Goal: Task Accomplishment & Management: Manage account settings

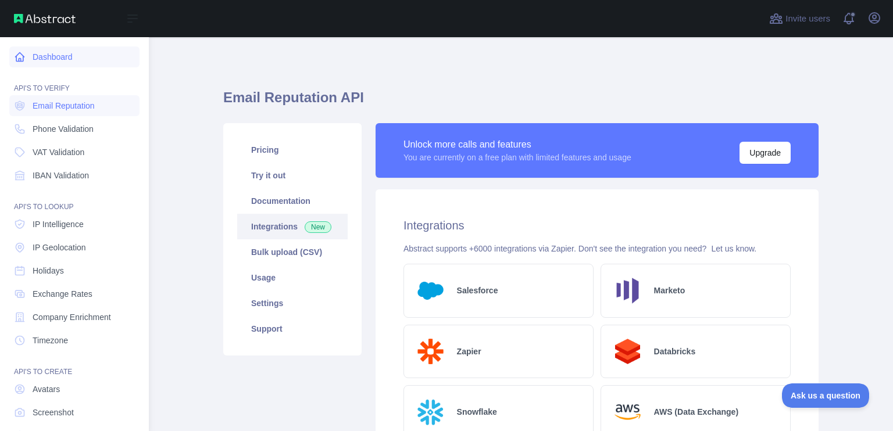
click at [40, 60] on link "Dashboard" at bounding box center [74, 56] width 130 height 21
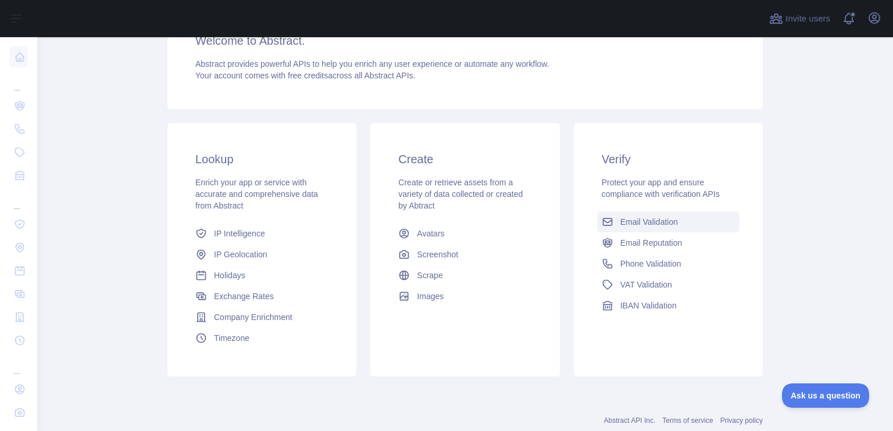
click at [644, 225] on span "Email Validation" at bounding box center [649, 222] width 58 height 12
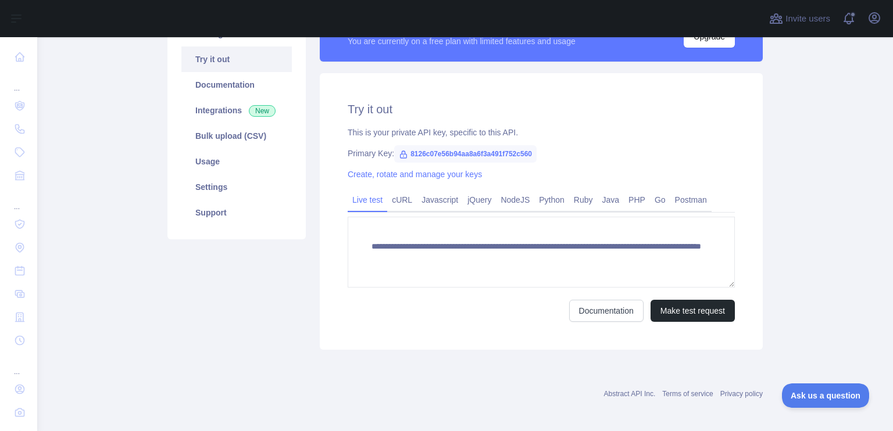
scroll to position [116, 0]
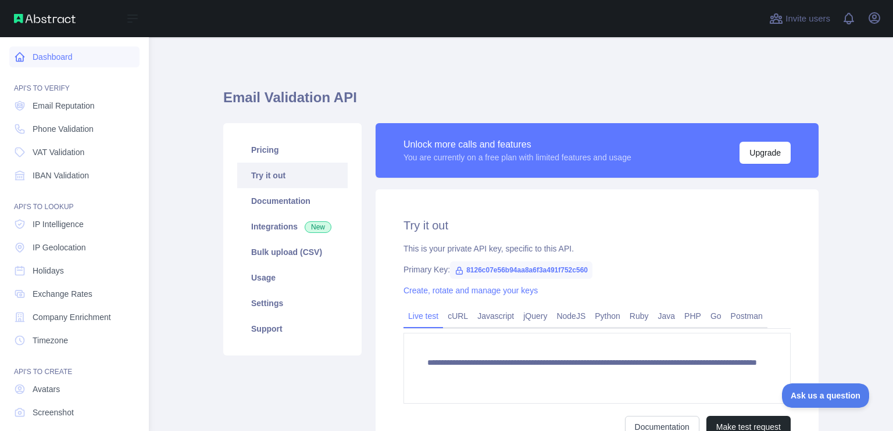
click at [24, 57] on icon at bounding box center [20, 57] width 12 height 12
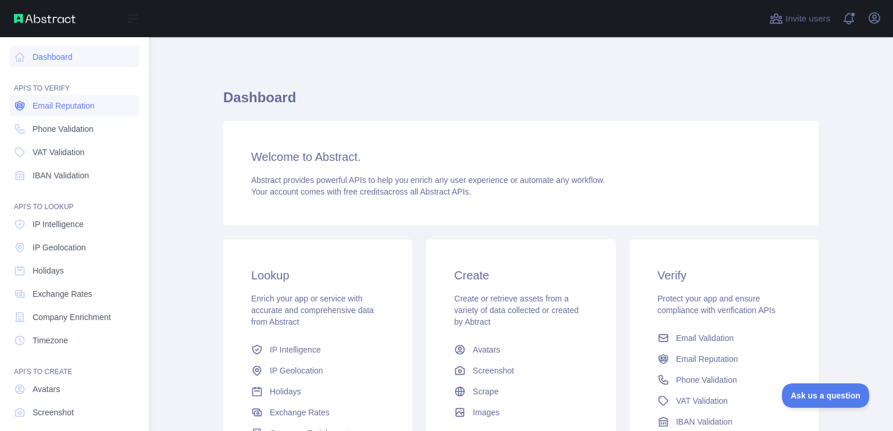
click at [74, 106] on span "Email Reputation" at bounding box center [64, 106] width 62 height 12
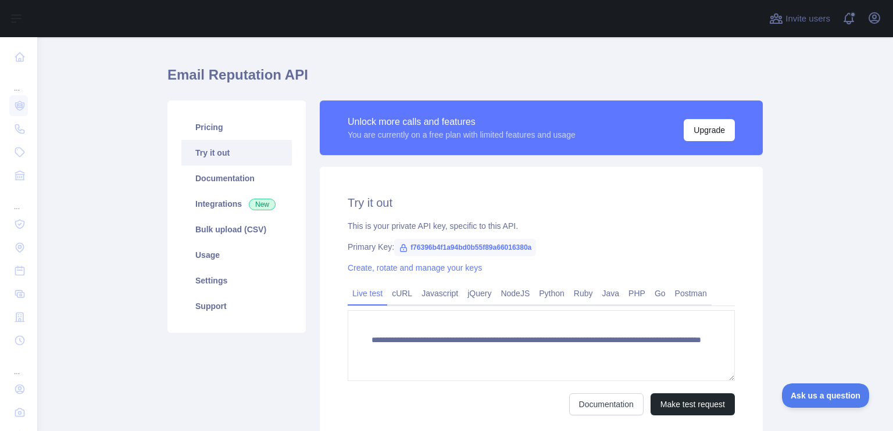
scroll to position [116, 0]
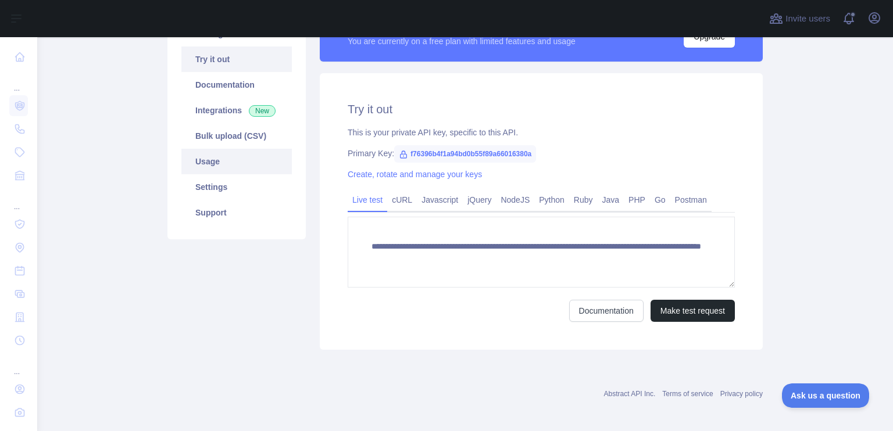
click at [225, 157] on link "Usage" at bounding box center [236, 162] width 110 height 26
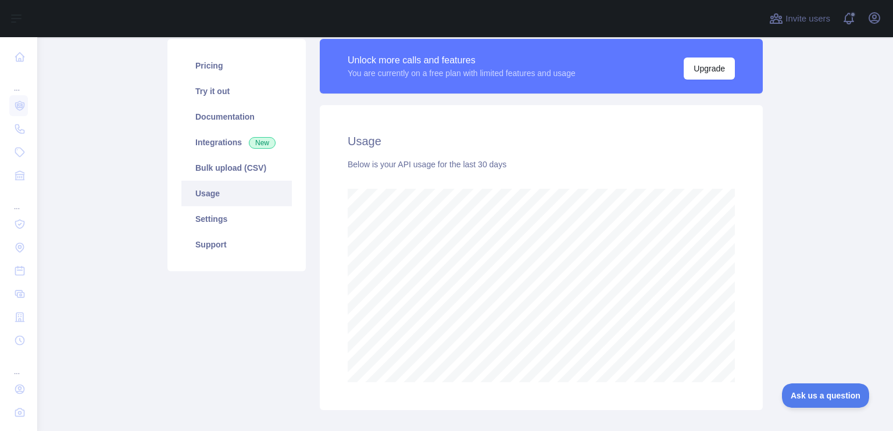
scroll to position [149, 0]
